Goal: Navigation & Orientation: Find specific page/section

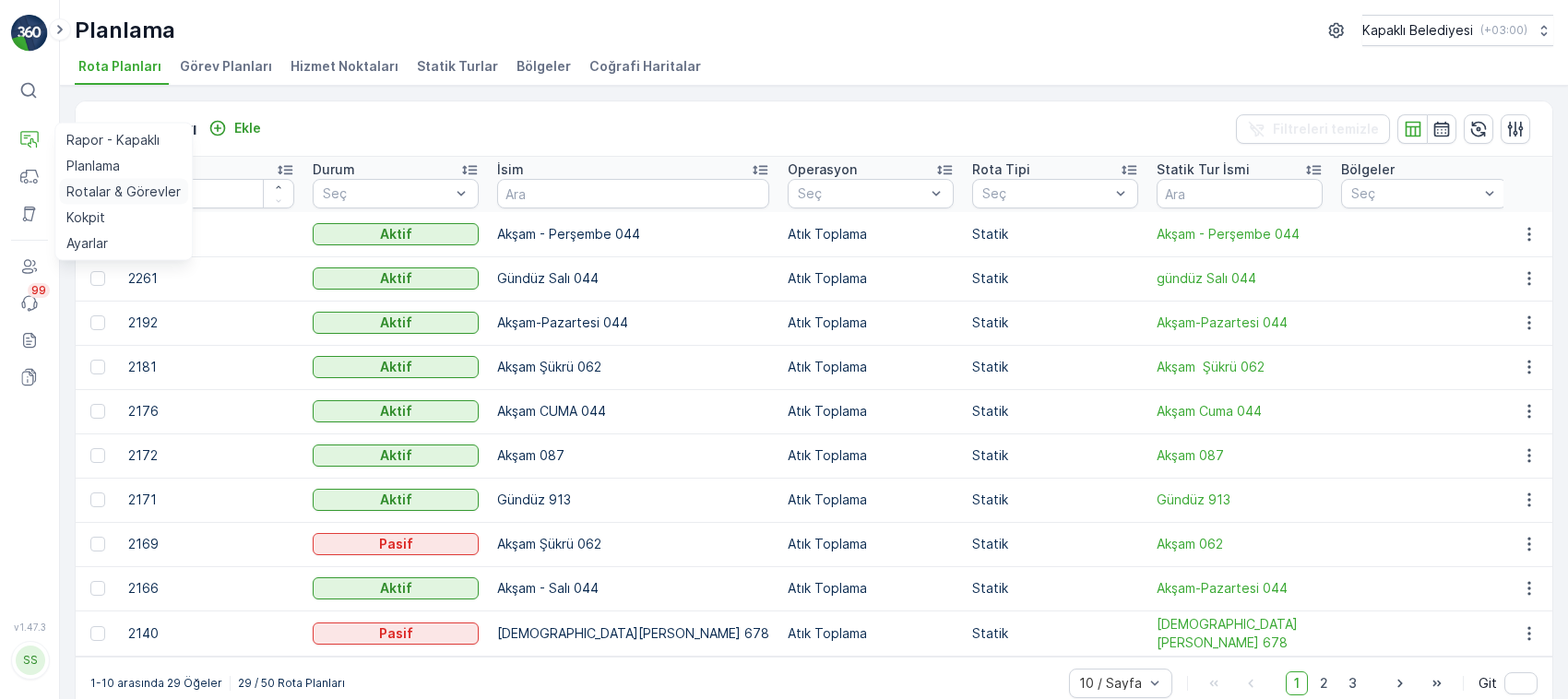
click at [129, 185] on p "Rotalar & Görevler" at bounding box center [123, 191] width 114 height 18
